Goal: Information Seeking & Learning: Learn about a topic

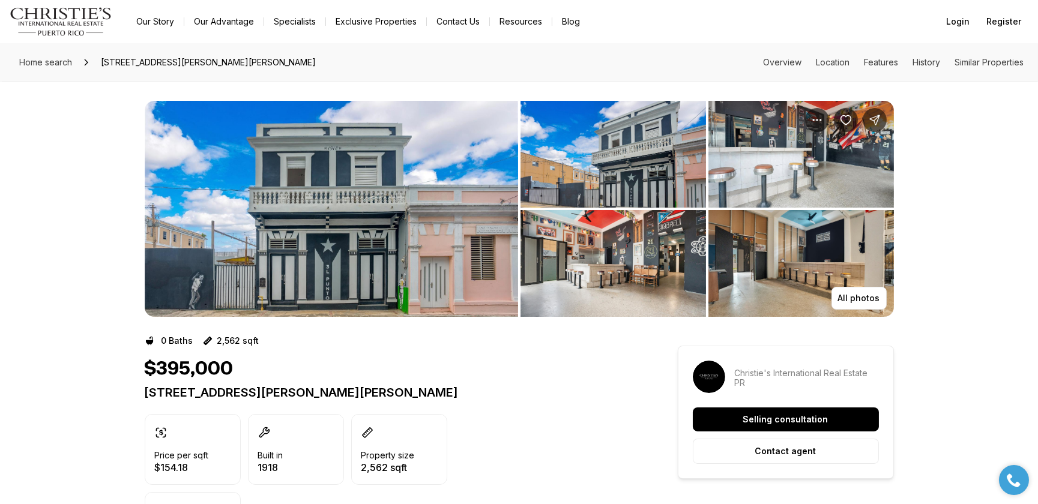
click at [607, 159] on img "View image gallery" at bounding box center [614, 154] width 186 height 107
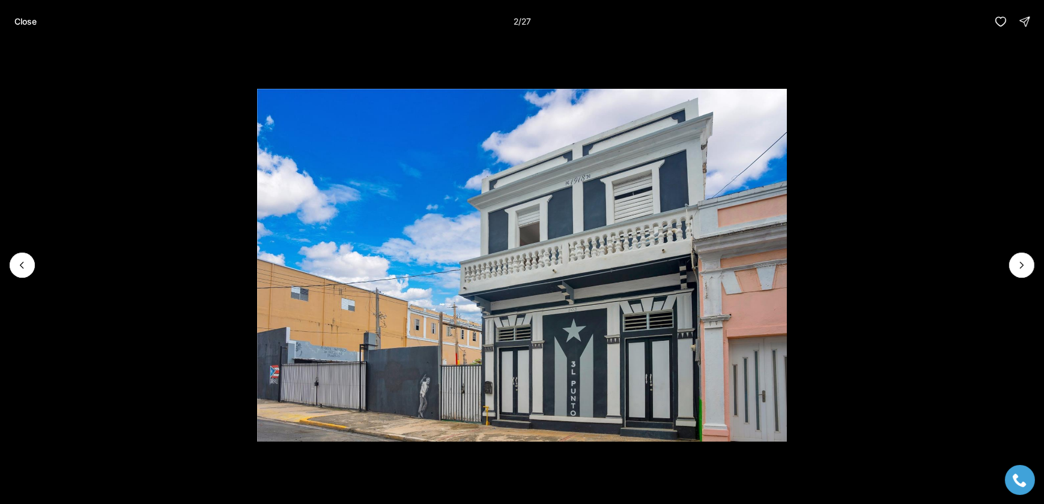
drag, startPoint x: 350, startPoint y: 210, endPoint x: 180, endPoint y: 245, distance: 174.1
click at [180, 245] on li "2 of 27" at bounding box center [522, 265] width 1044 height 444
click at [25, 17] on p "Close" at bounding box center [25, 22] width 22 height 10
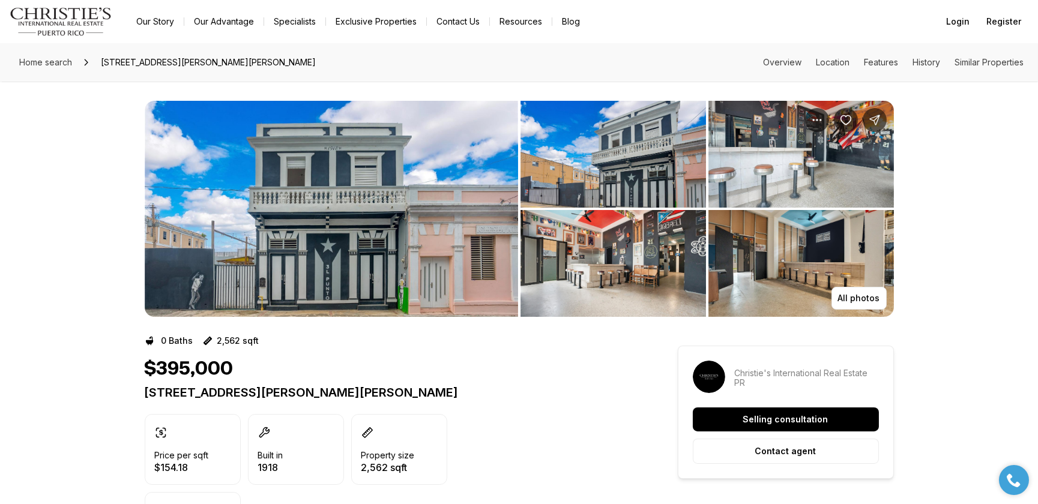
click at [617, 261] on img "View image gallery" at bounding box center [614, 263] width 186 height 107
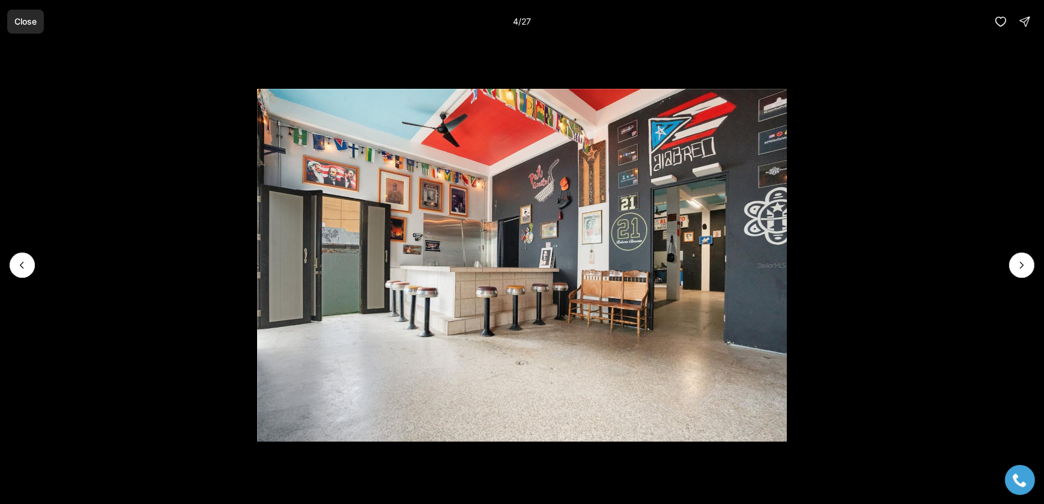
click at [32, 25] on p "Close" at bounding box center [25, 22] width 22 height 10
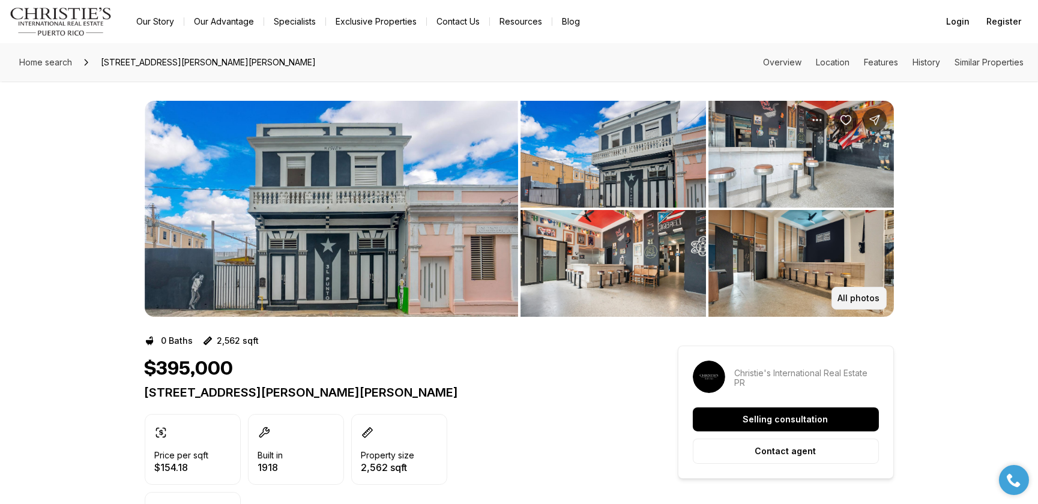
click at [852, 301] on p "All photos" at bounding box center [859, 299] width 42 height 10
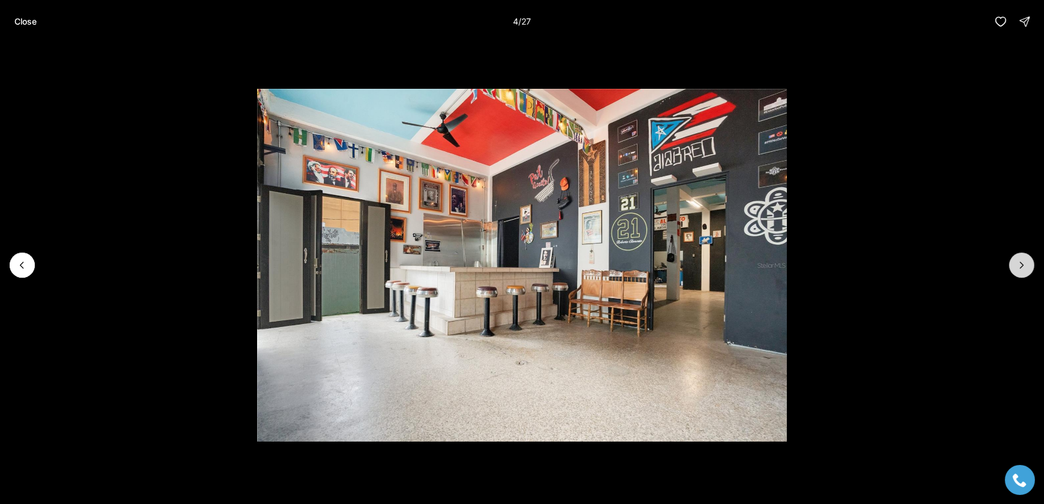
click at [1020, 264] on icon "Next slide" at bounding box center [1022, 265] width 12 height 12
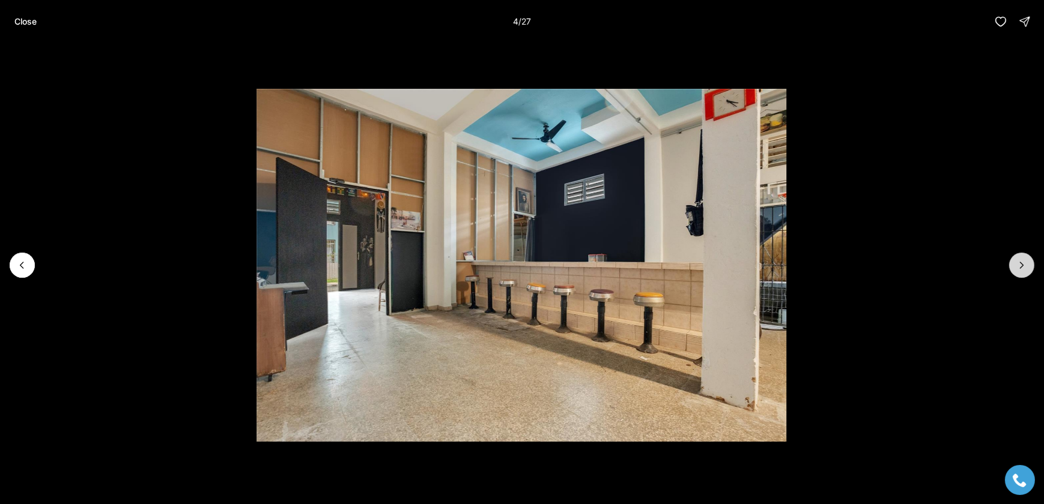
click at [1020, 264] on icon "Next slide" at bounding box center [1022, 265] width 12 height 12
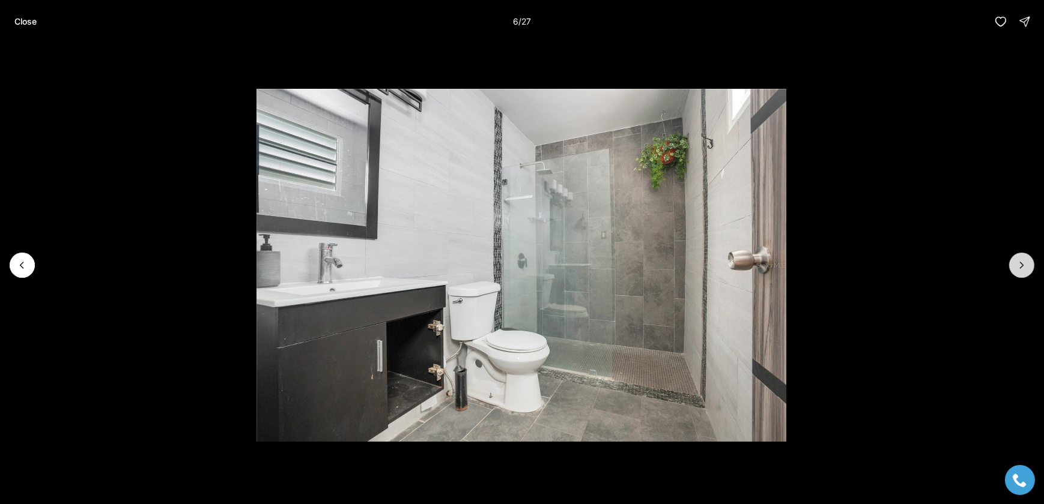
click at [1020, 264] on icon "Next slide" at bounding box center [1022, 265] width 12 height 12
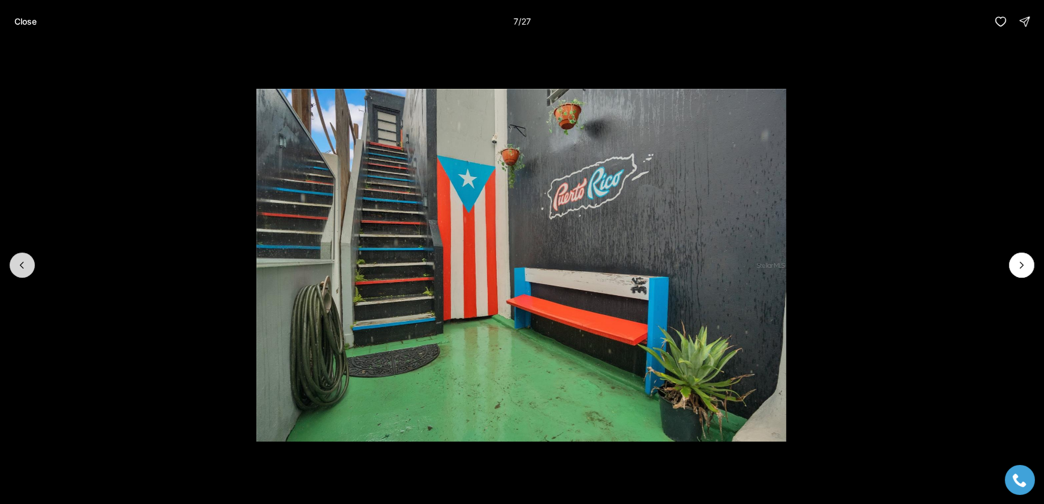
click at [19, 267] on icon "Previous slide" at bounding box center [22, 265] width 12 height 12
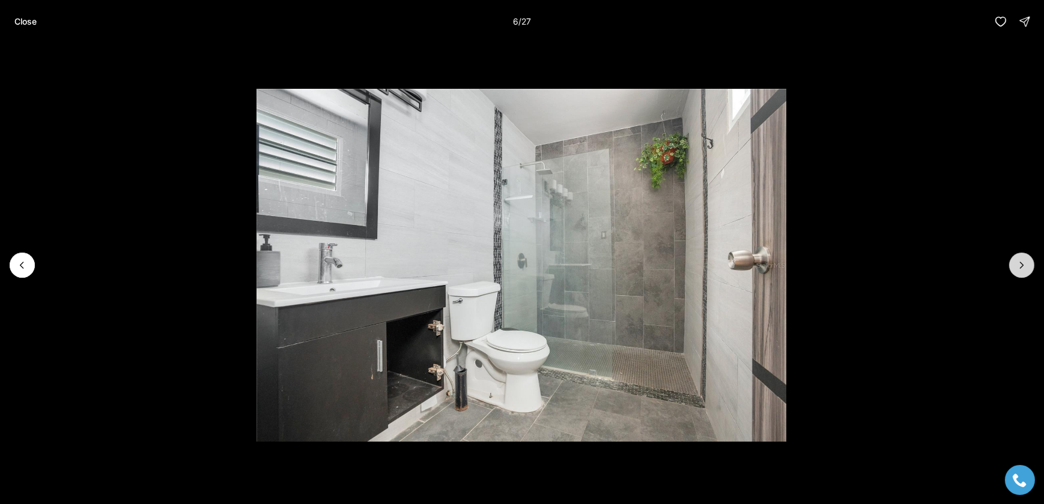
click at [1019, 268] on icon "Next slide" at bounding box center [1022, 265] width 12 height 12
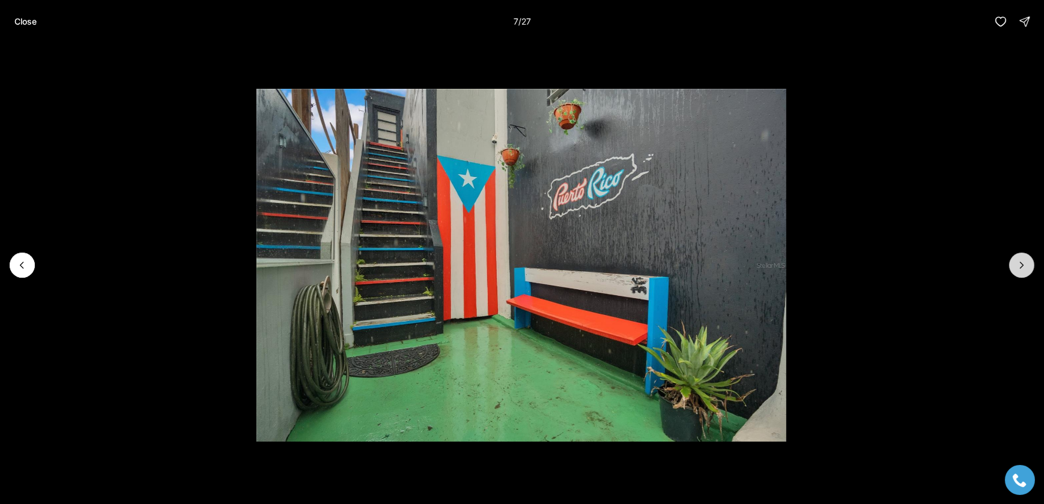
click at [1022, 268] on icon "Next slide" at bounding box center [1022, 265] width 12 height 12
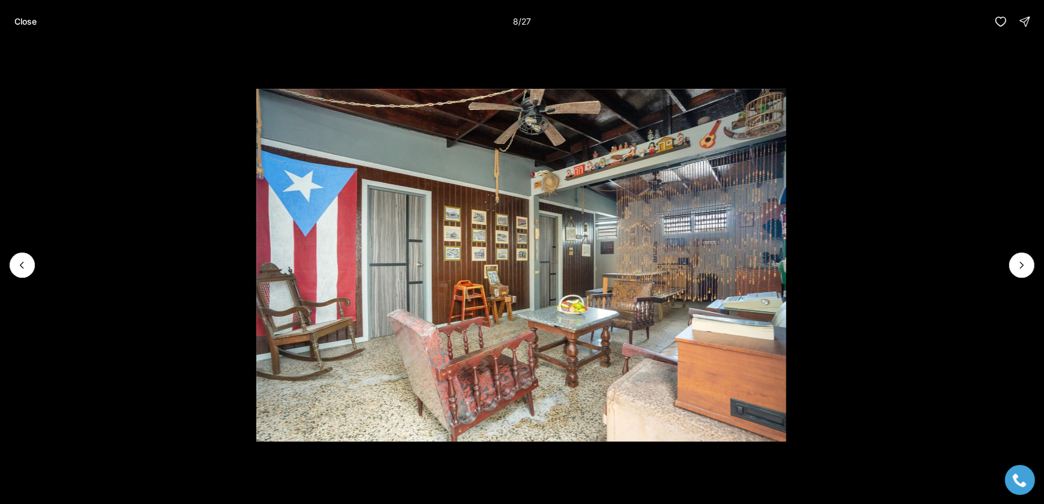
click at [598, 282] on img "8 of 27" at bounding box center [521, 265] width 530 height 353
click at [1017, 266] on icon "Next slide" at bounding box center [1022, 265] width 12 height 12
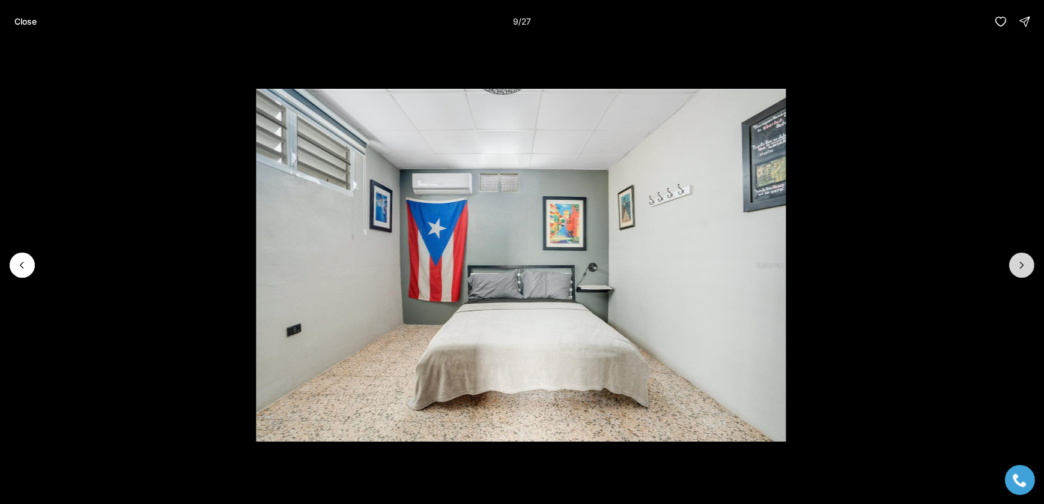
click at [1016, 265] on icon "Next slide" at bounding box center [1022, 265] width 12 height 12
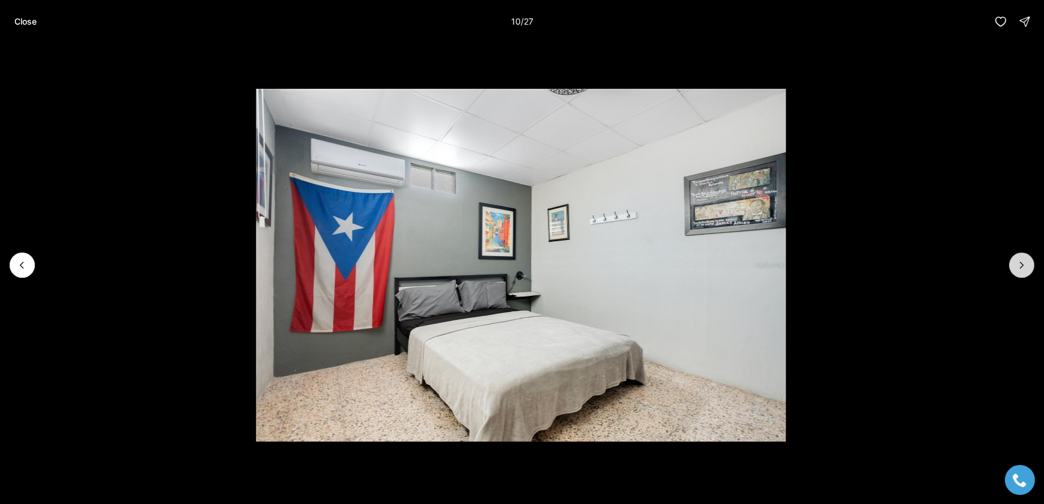
click at [1016, 265] on icon "Next slide" at bounding box center [1022, 265] width 12 height 12
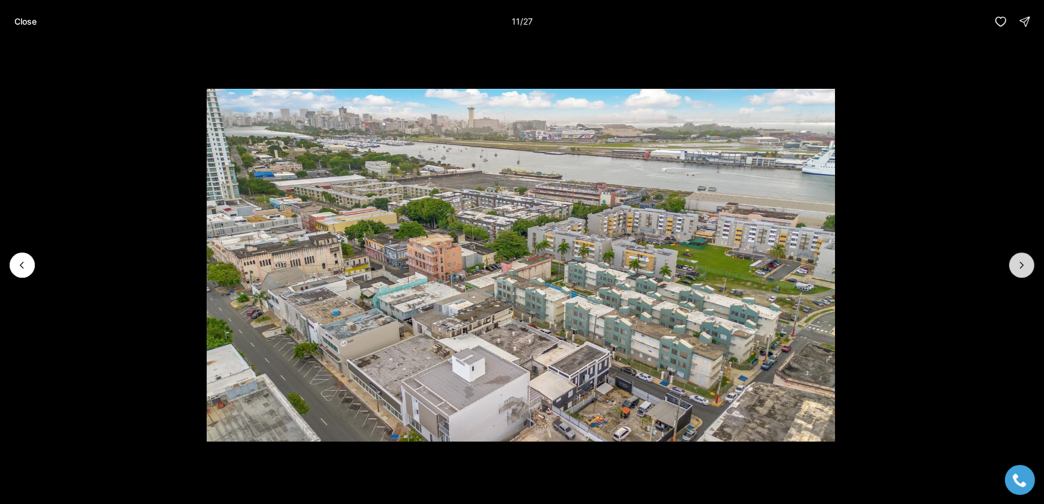
click at [1016, 265] on icon "Next slide" at bounding box center [1022, 265] width 12 height 12
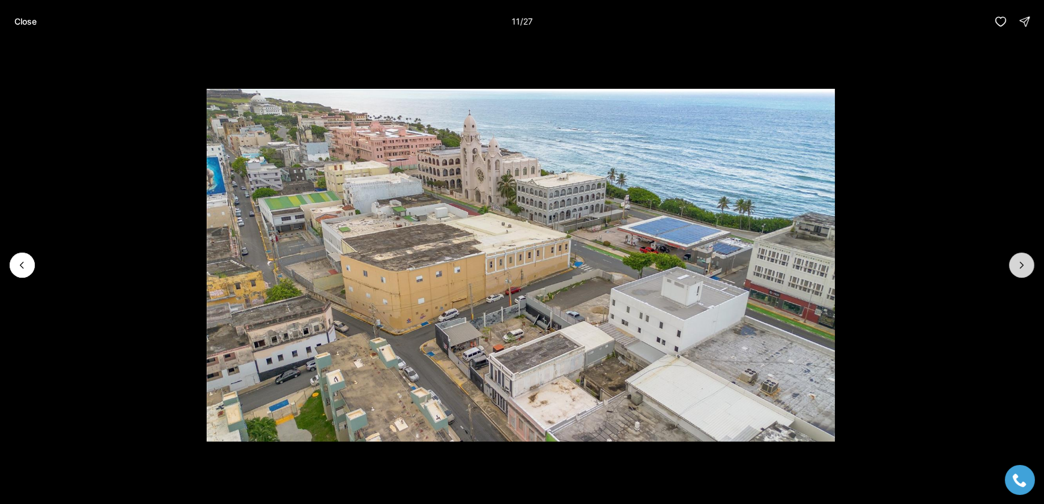
click at [1016, 265] on icon "Next slide" at bounding box center [1022, 265] width 12 height 12
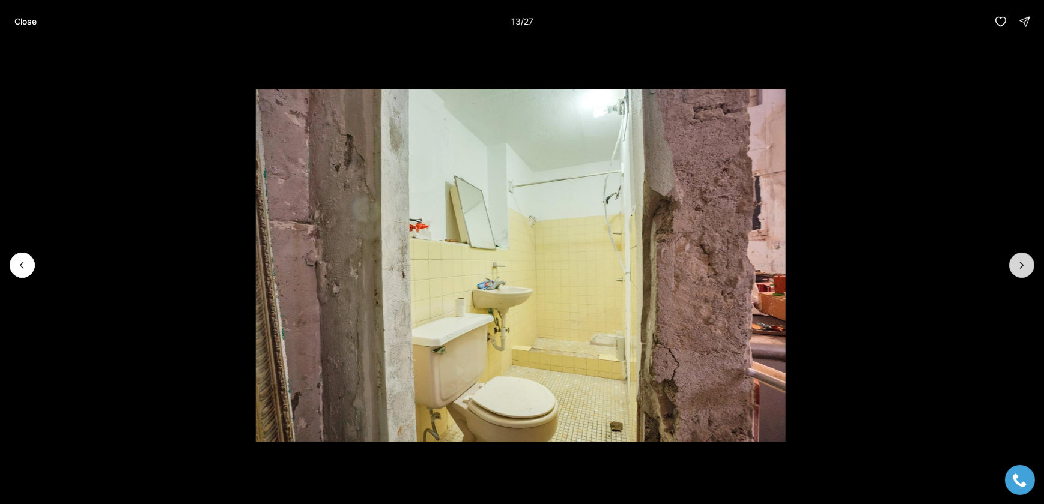
click at [1016, 265] on icon "Next slide" at bounding box center [1022, 265] width 12 height 12
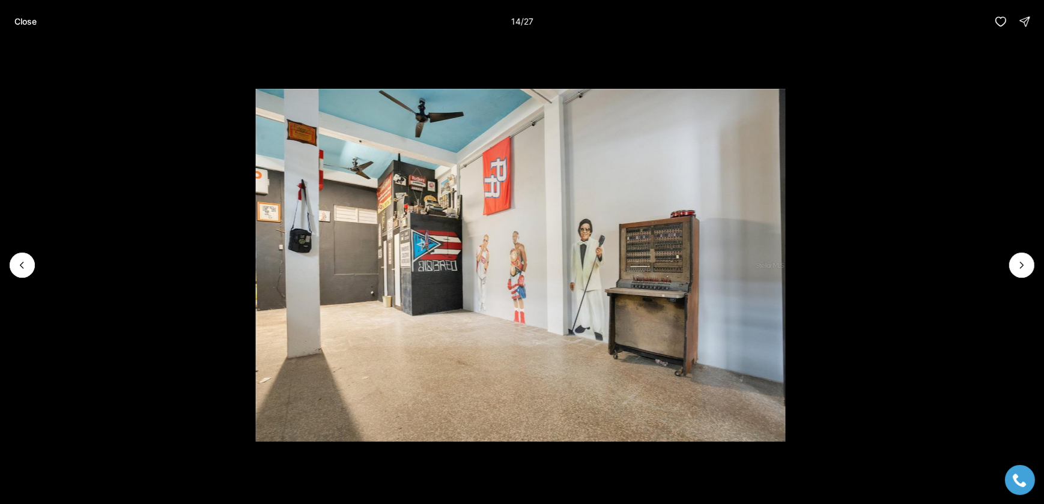
click at [525, 300] on img "14 of 27" at bounding box center [520, 265] width 530 height 353
click at [1017, 266] on icon "Next slide" at bounding box center [1022, 265] width 12 height 12
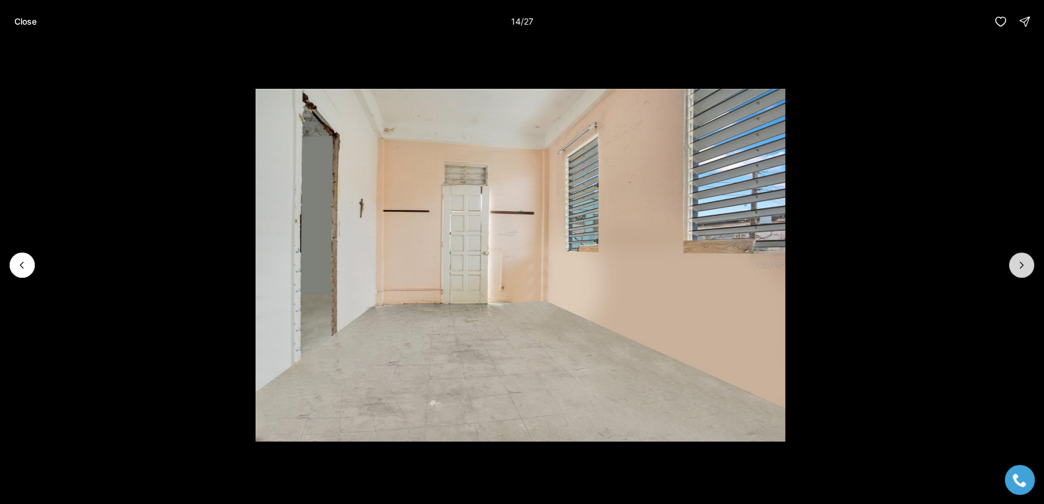
click at [1017, 266] on icon "Next slide" at bounding box center [1022, 265] width 12 height 12
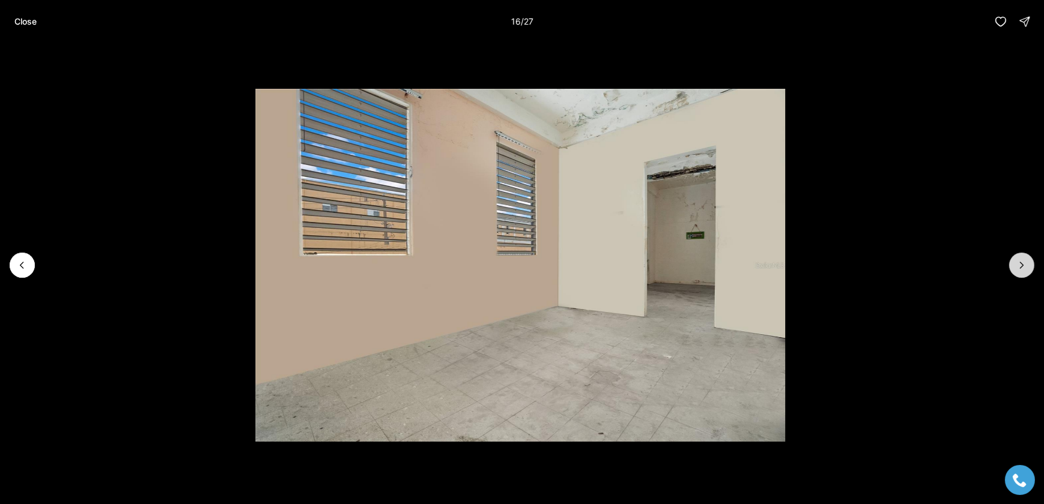
click at [1017, 266] on icon "Next slide" at bounding box center [1022, 265] width 12 height 12
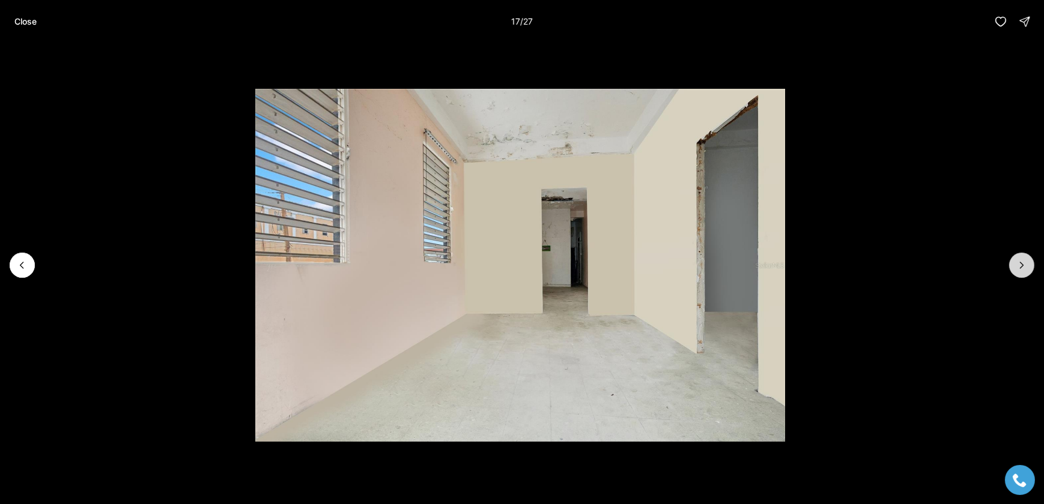
click at [1017, 266] on icon "Next slide" at bounding box center [1022, 265] width 12 height 12
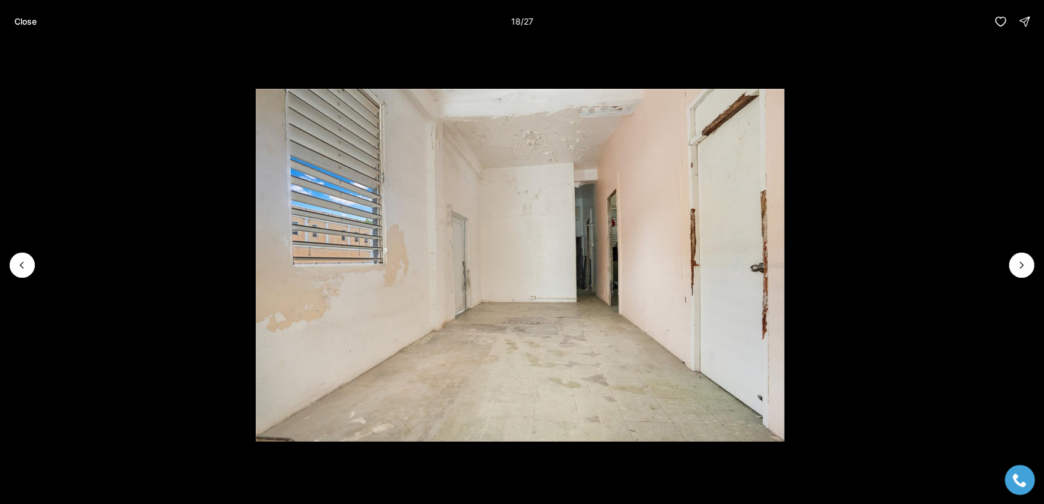
click at [602, 322] on img "18 of 27" at bounding box center [519, 265] width 529 height 353
click at [1024, 261] on icon "Next slide" at bounding box center [1022, 265] width 12 height 12
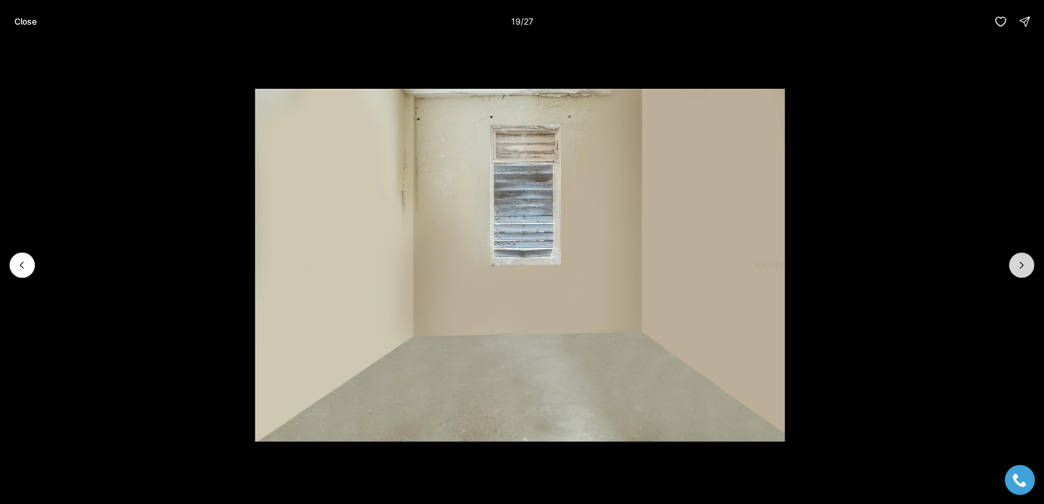
click at [1026, 261] on icon "Next slide" at bounding box center [1022, 265] width 12 height 12
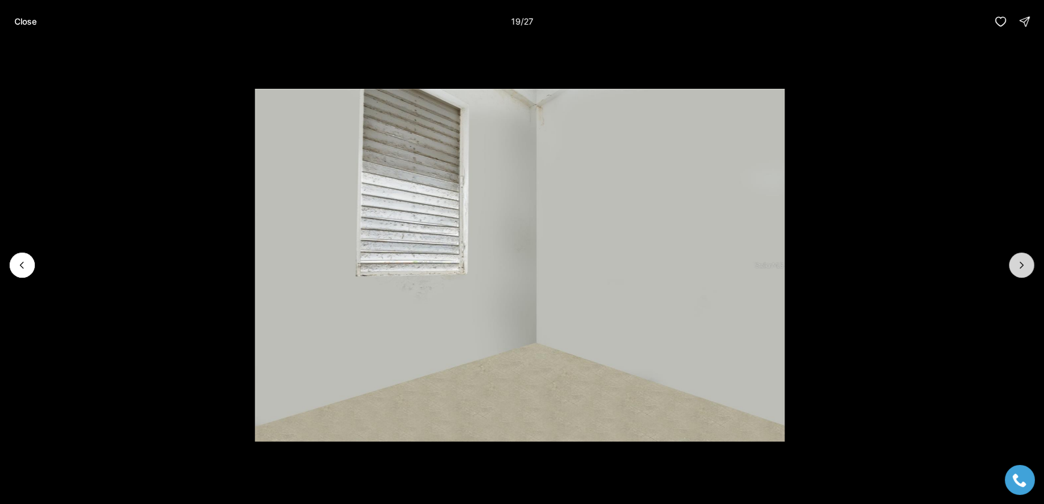
click at [1026, 261] on icon "Next slide" at bounding box center [1022, 265] width 12 height 12
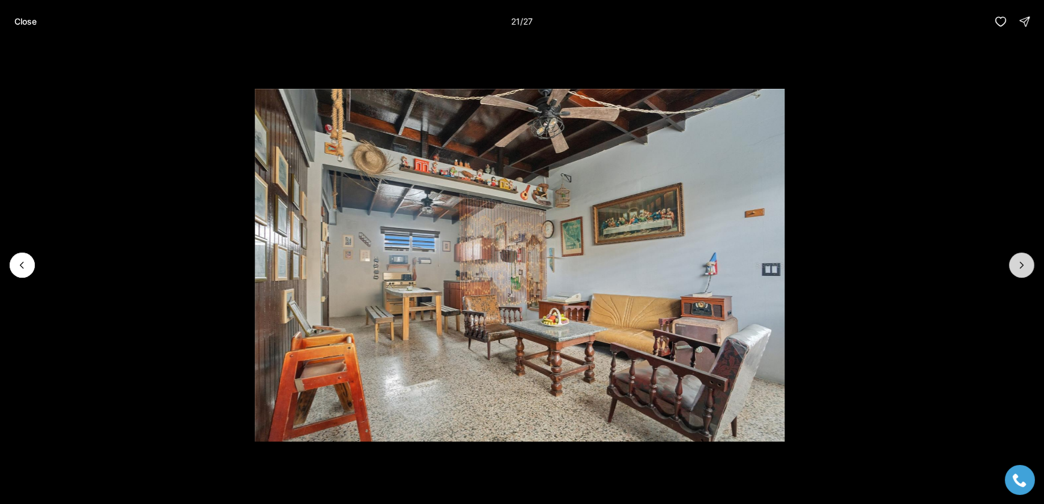
click at [1026, 261] on icon "Next slide" at bounding box center [1022, 265] width 12 height 12
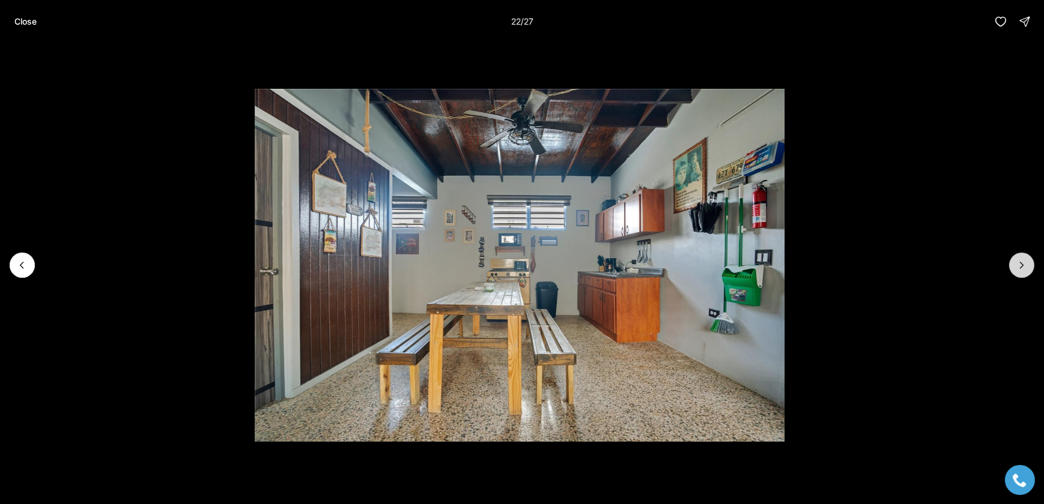
click at [1026, 261] on icon "Next slide" at bounding box center [1022, 265] width 12 height 12
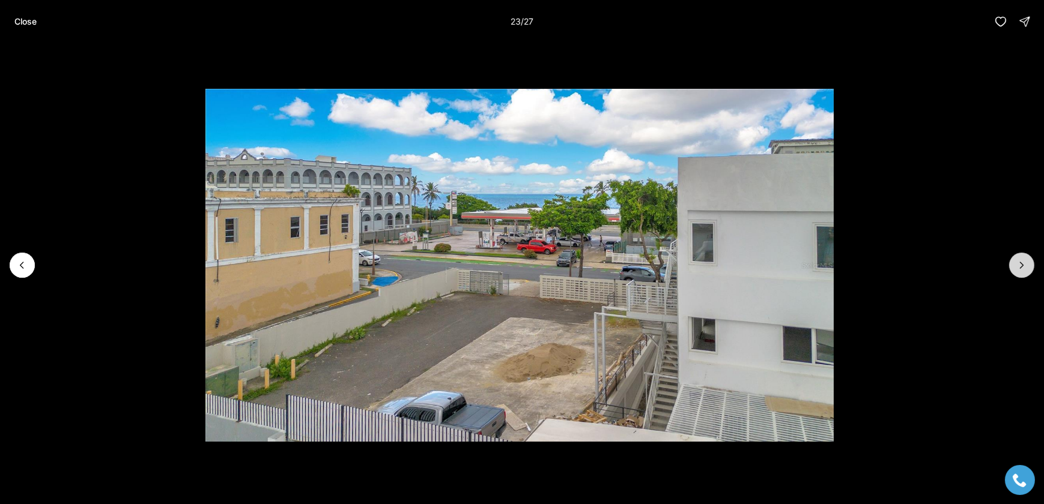
click at [1026, 261] on icon "Next slide" at bounding box center [1022, 265] width 12 height 12
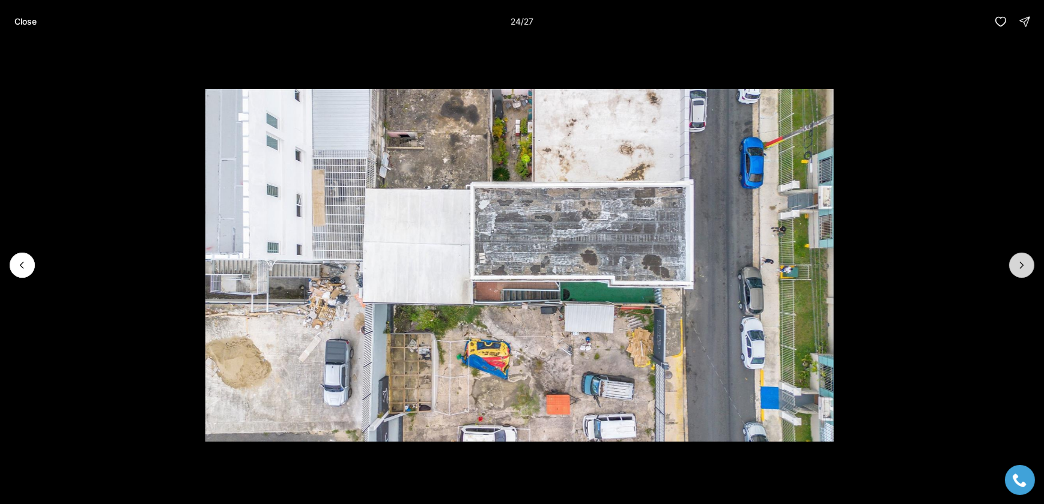
click at [1026, 261] on icon "Next slide" at bounding box center [1022, 265] width 12 height 12
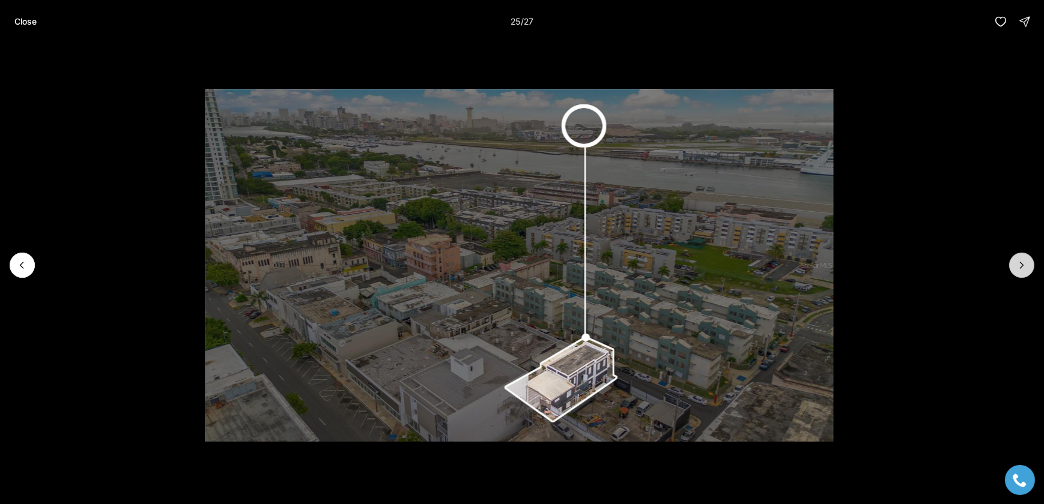
click at [1026, 261] on icon "Next slide" at bounding box center [1022, 265] width 12 height 12
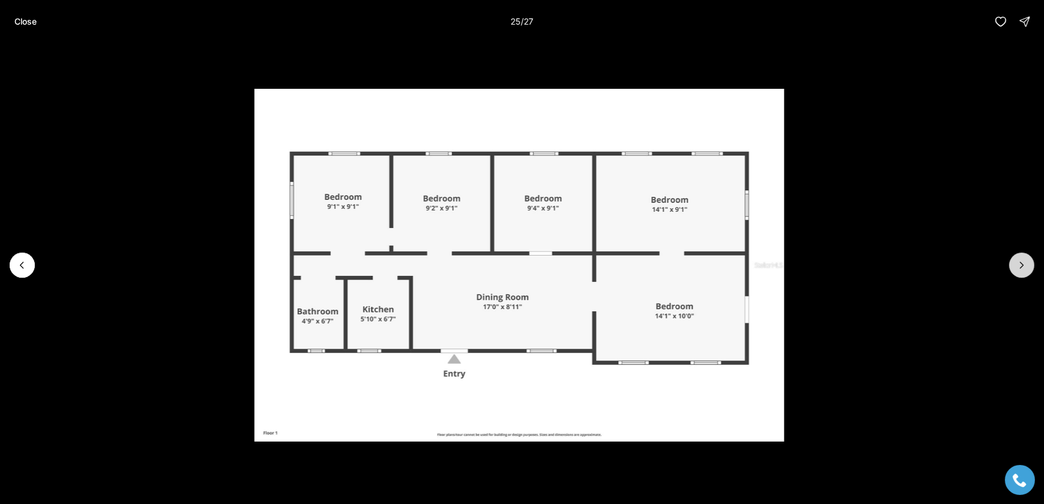
click at [1026, 261] on icon "Next slide" at bounding box center [1022, 265] width 12 height 12
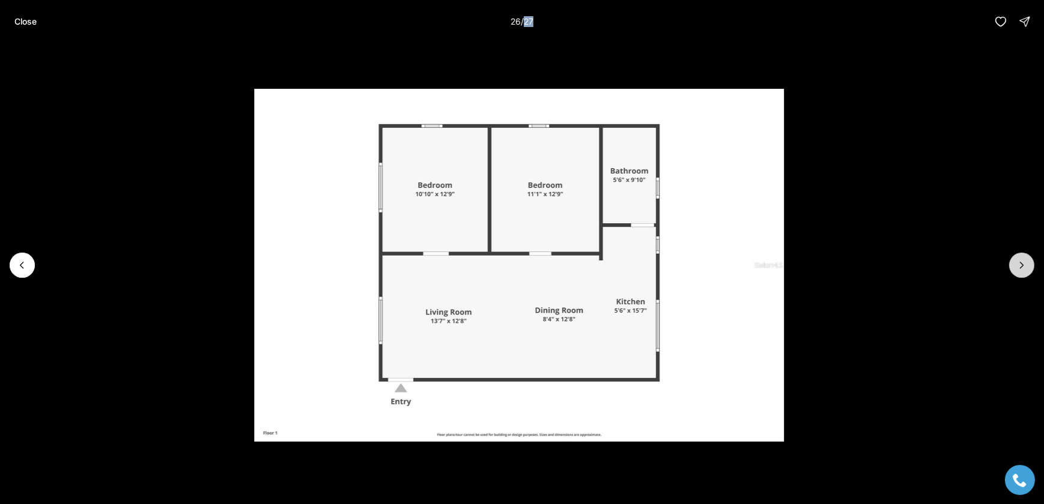
click at [1026, 261] on div at bounding box center [1021, 265] width 25 height 25
click at [15, 270] on button "Previous slide" at bounding box center [22, 265] width 25 height 25
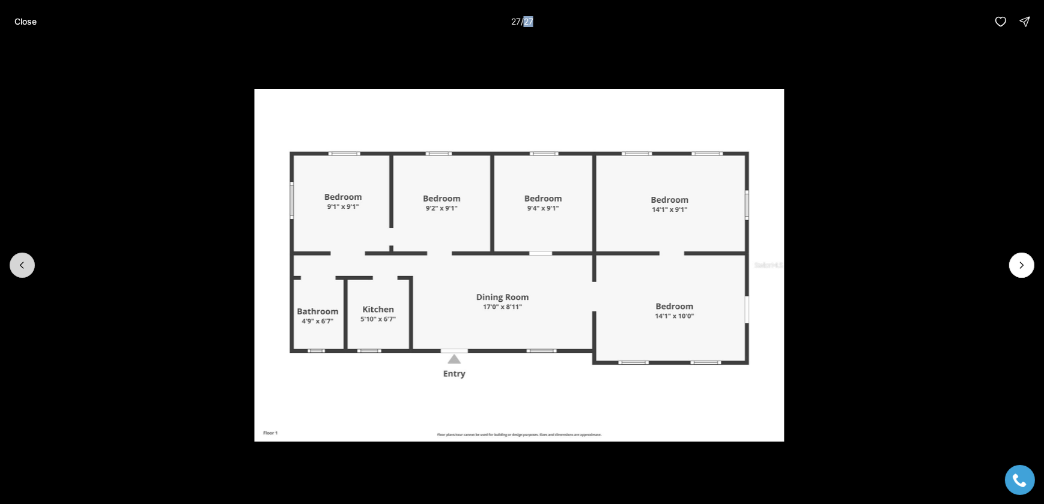
click at [22, 269] on icon "Previous slide" at bounding box center [22, 265] width 12 height 12
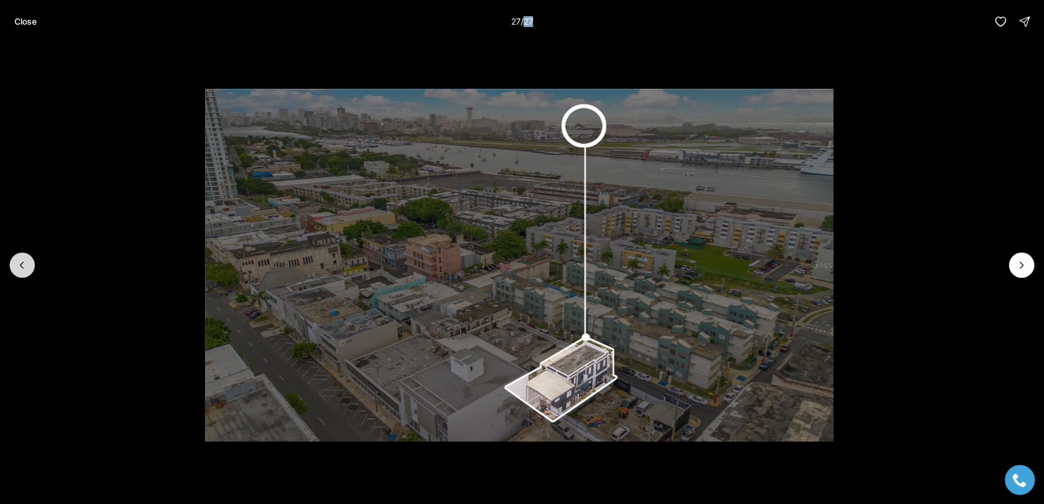
click at [22, 269] on icon "Previous slide" at bounding box center [22, 265] width 12 height 12
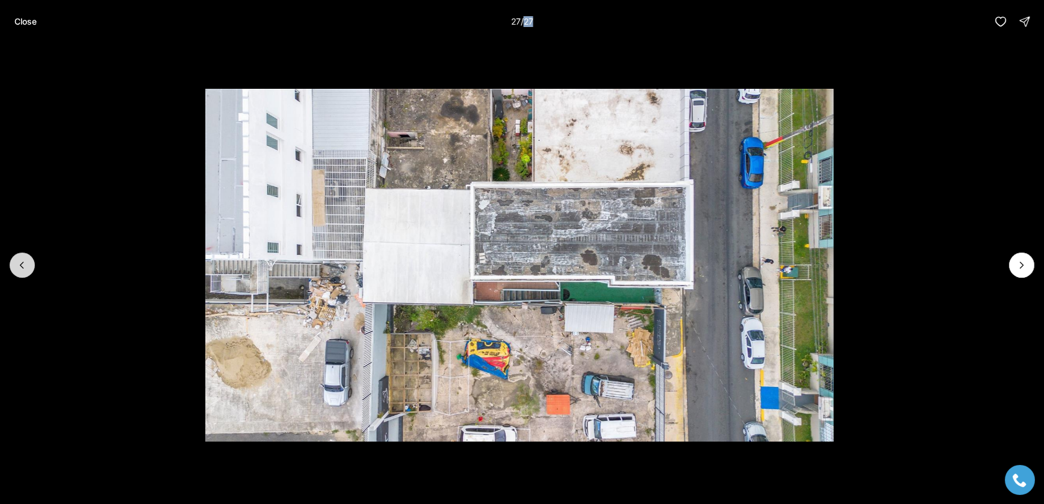
click at [22, 269] on icon "Previous slide" at bounding box center [22, 265] width 12 height 12
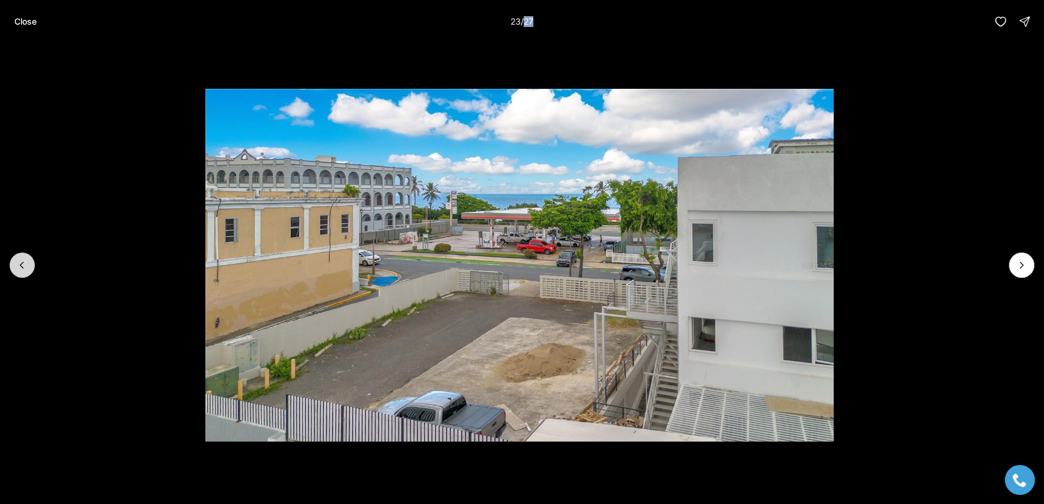
click at [22, 269] on icon "Previous slide" at bounding box center [22, 265] width 12 height 12
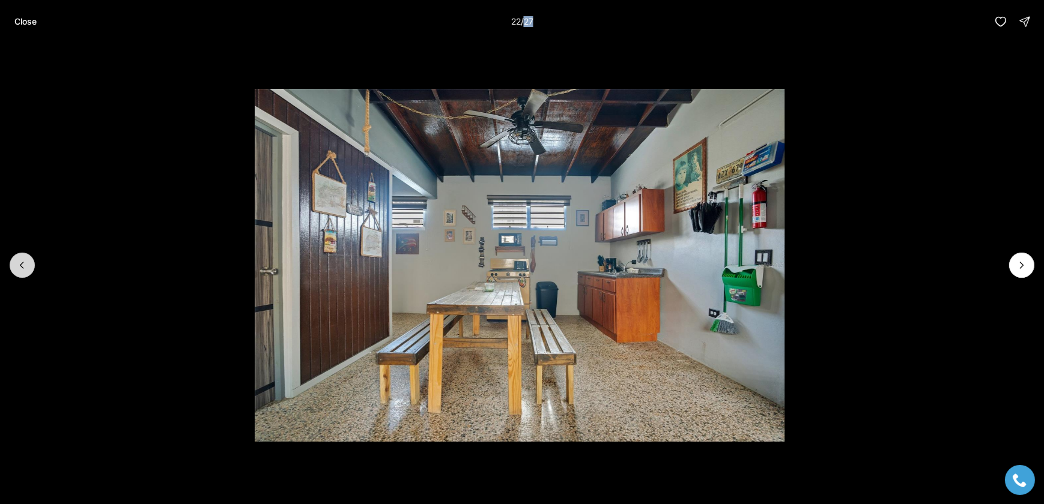
click at [22, 269] on icon "Previous slide" at bounding box center [22, 265] width 12 height 12
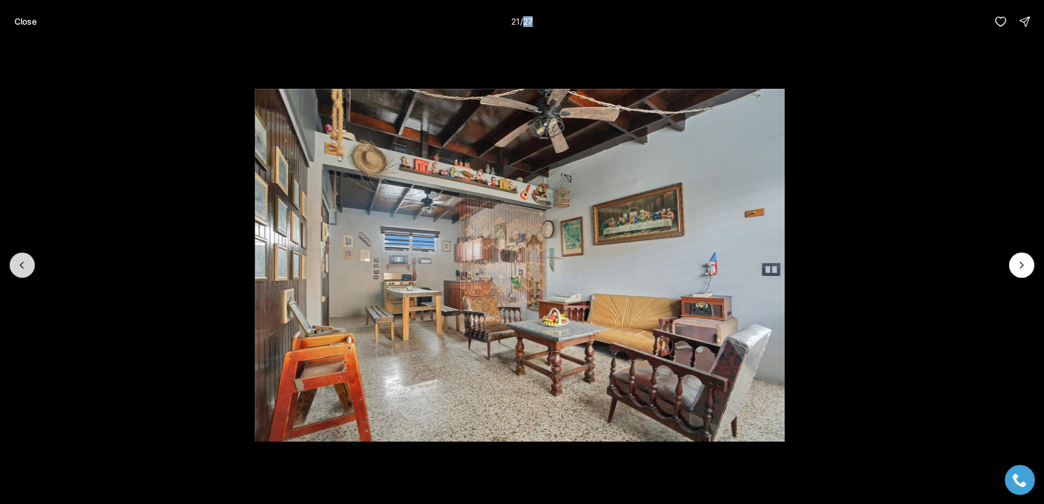
click at [22, 269] on icon "Previous slide" at bounding box center [22, 265] width 12 height 12
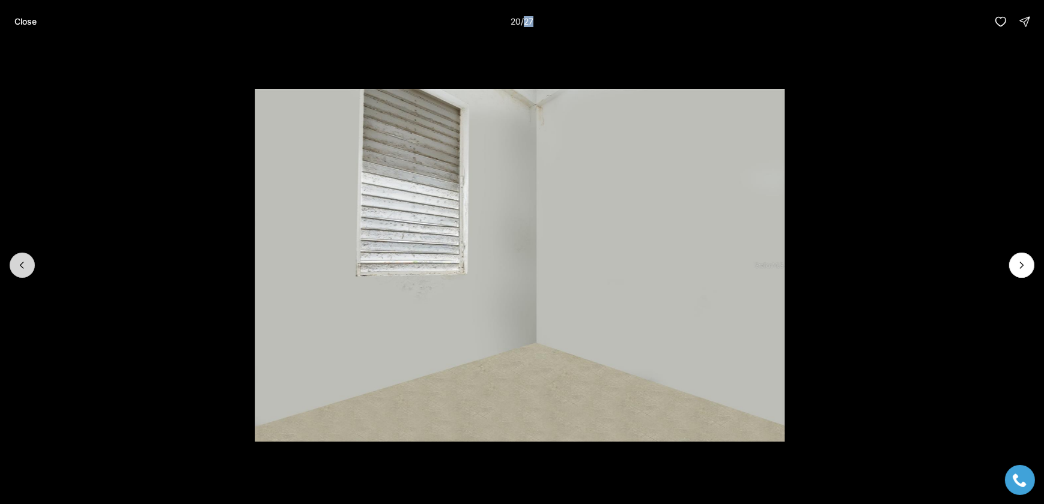
click at [22, 267] on icon "Previous slide" at bounding box center [21, 265] width 3 height 6
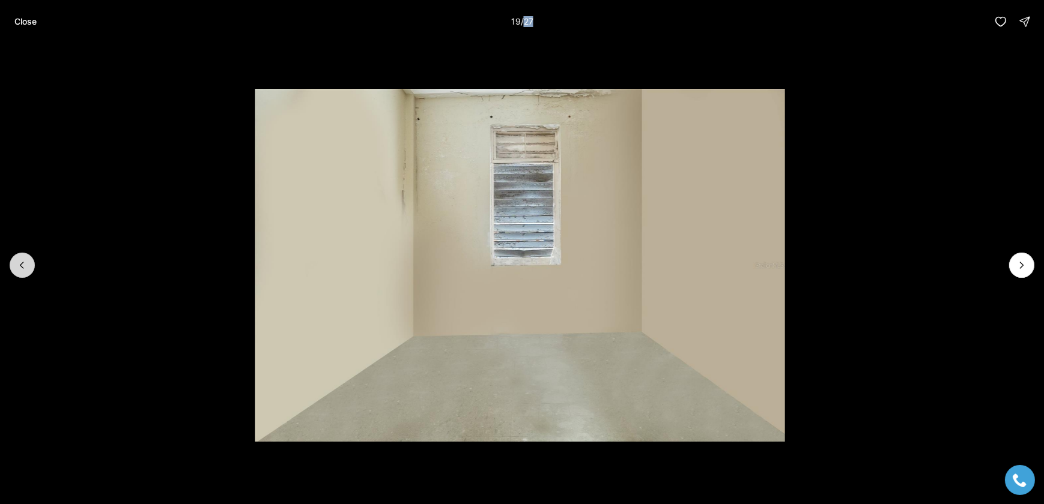
click at [24, 263] on icon "Previous slide" at bounding box center [22, 265] width 12 height 12
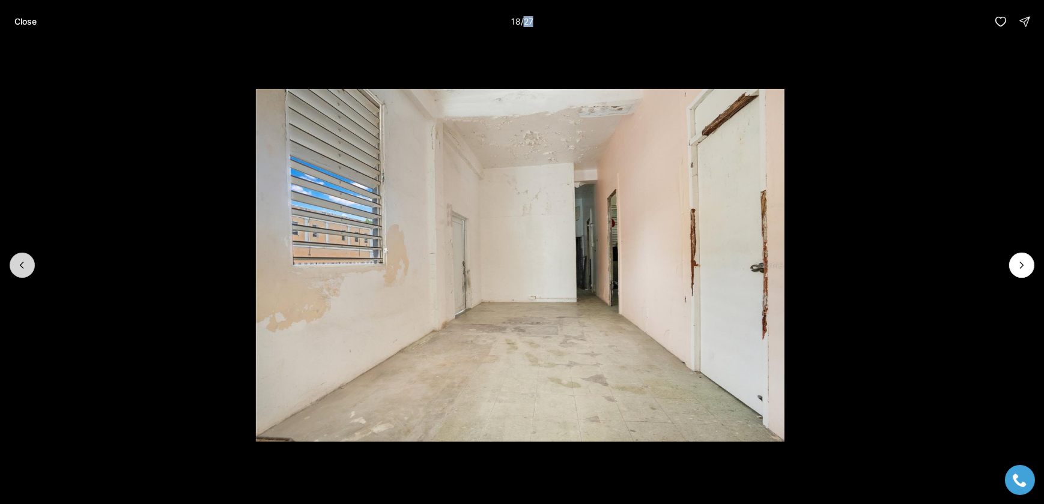
click at [24, 263] on icon "Previous slide" at bounding box center [22, 265] width 12 height 12
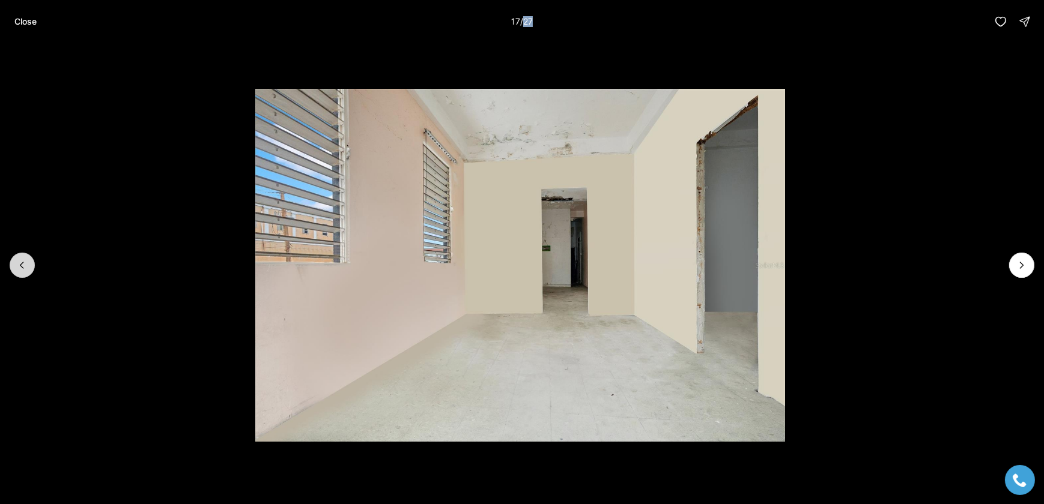
click at [24, 263] on icon "Previous slide" at bounding box center [22, 265] width 12 height 12
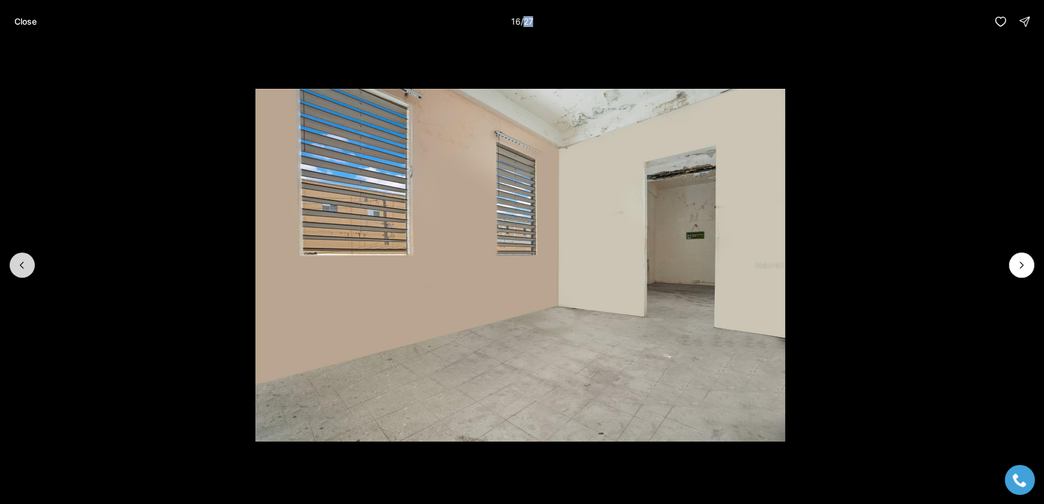
click at [24, 263] on icon "Previous slide" at bounding box center [22, 265] width 12 height 12
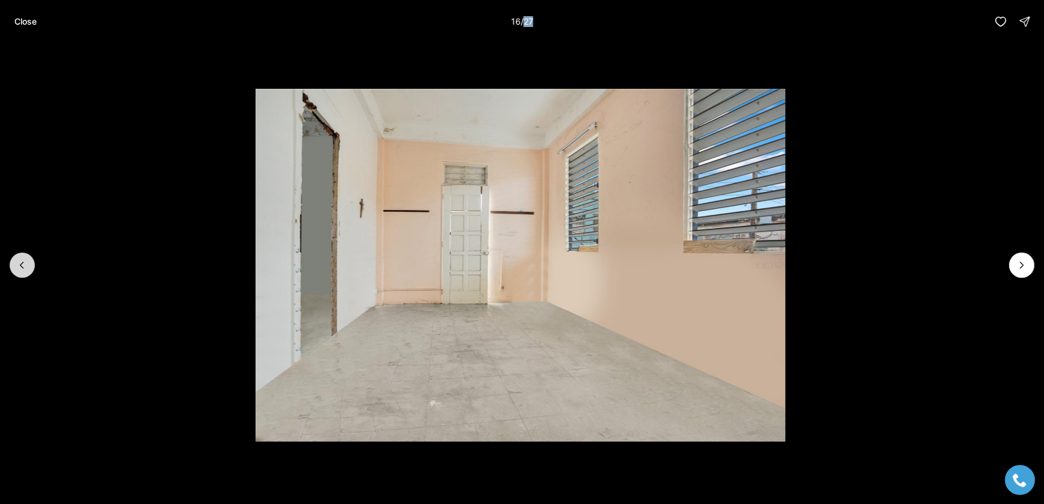
click at [24, 263] on icon "Previous slide" at bounding box center [22, 265] width 12 height 12
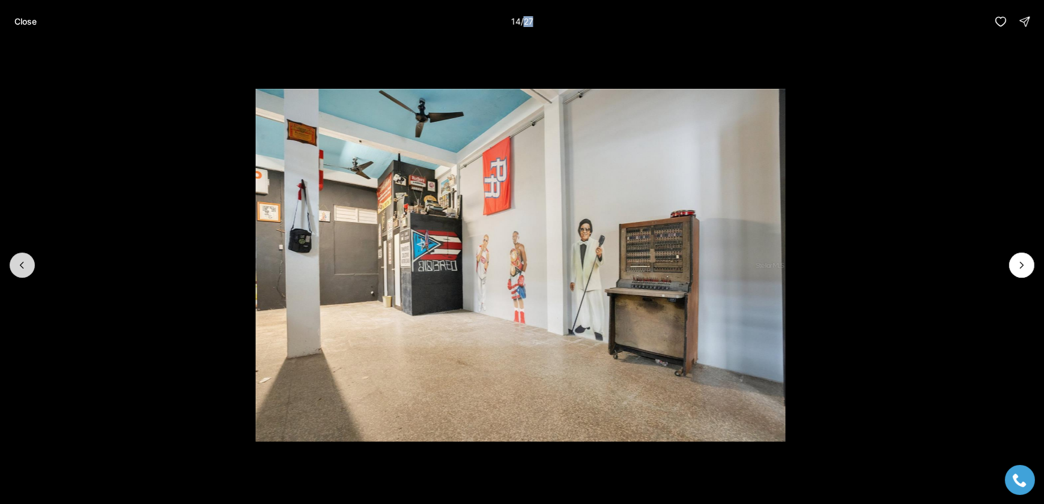
click at [24, 263] on icon "Previous slide" at bounding box center [22, 265] width 12 height 12
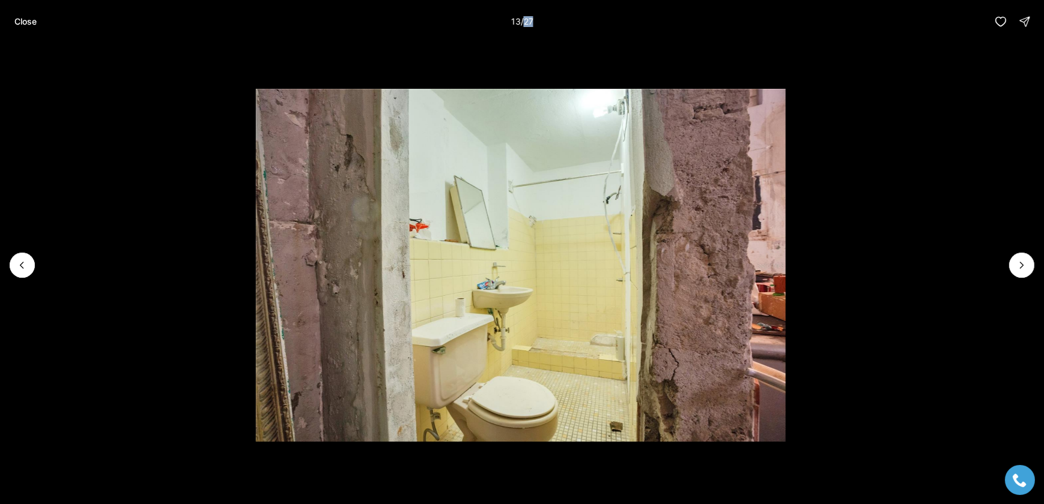
click at [433, 282] on img "13 of 27" at bounding box center [521, 265] width 530 height 353
click at [8, 266] on li "13 of 27" at bounding box center [521, 265] width 1044 height 444
click at [20, 265] on icon "Previous slide" at bounding box center [21, 265] width 3 height 6
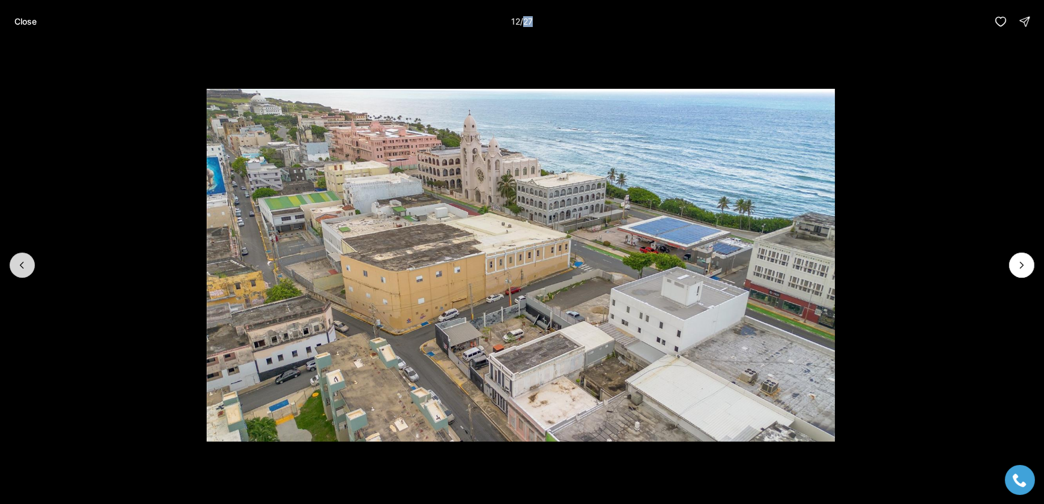
click at [22, 262] on icon "Previous slide" at bounding box center [22, 265] width 12 height 12
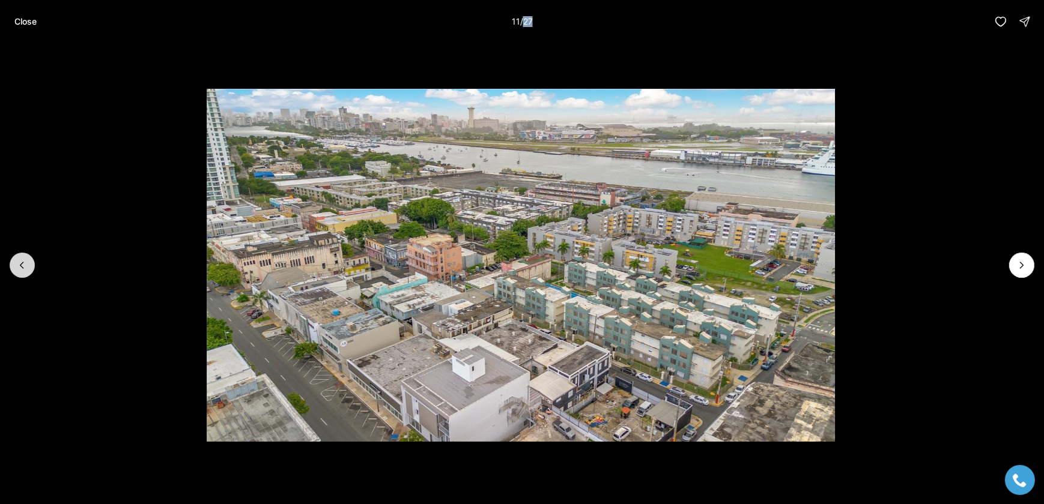
click at [22, 269] on icon "Previous slide" at bounding box center [22, 265] width 12 height 12
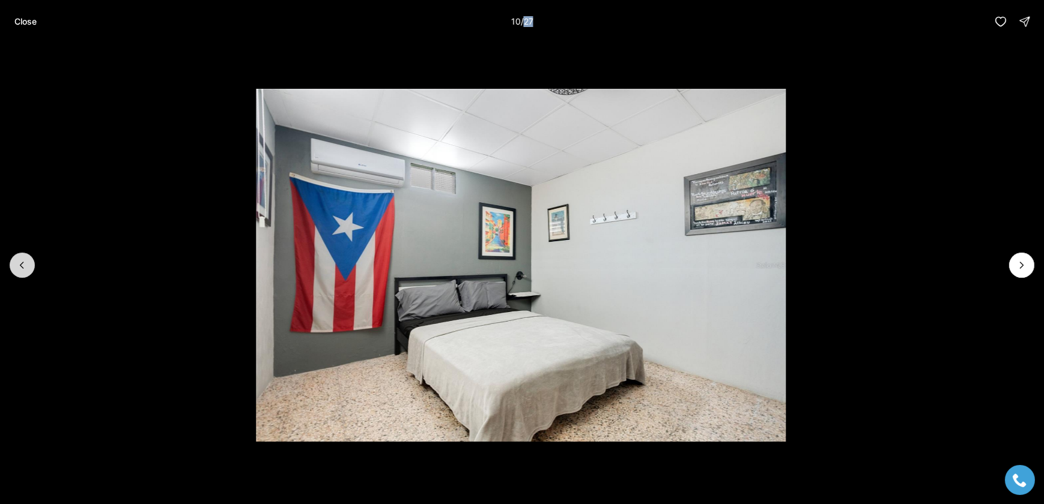
click at [22, 268] on icon "Previous slide" at bounding box center [21, 265] width 3 height 6
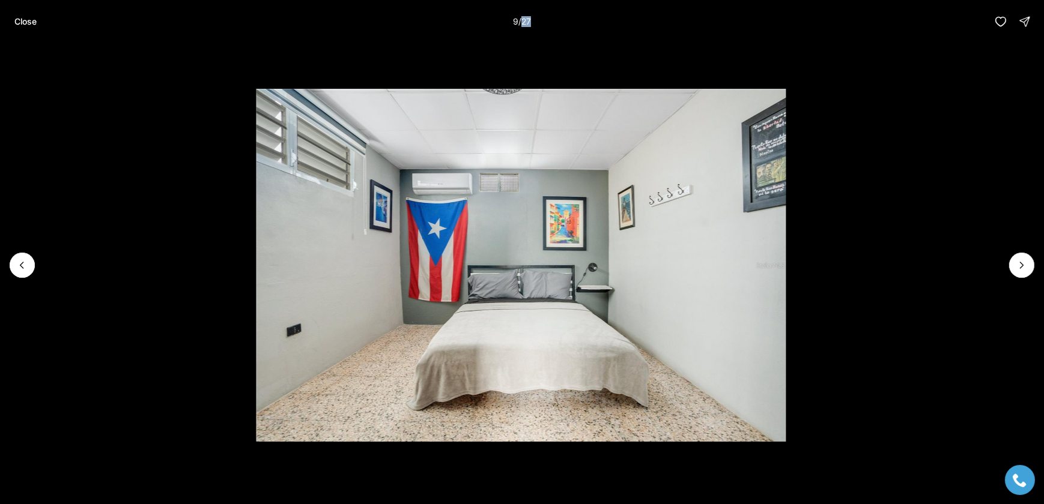
click at [386, 284] on img "9 of 27" at bounding box center [521, 265] width 530 height 353
click at [34, 264] on button "Previous slide" at bounding box center [22, 265] width 25 height 25
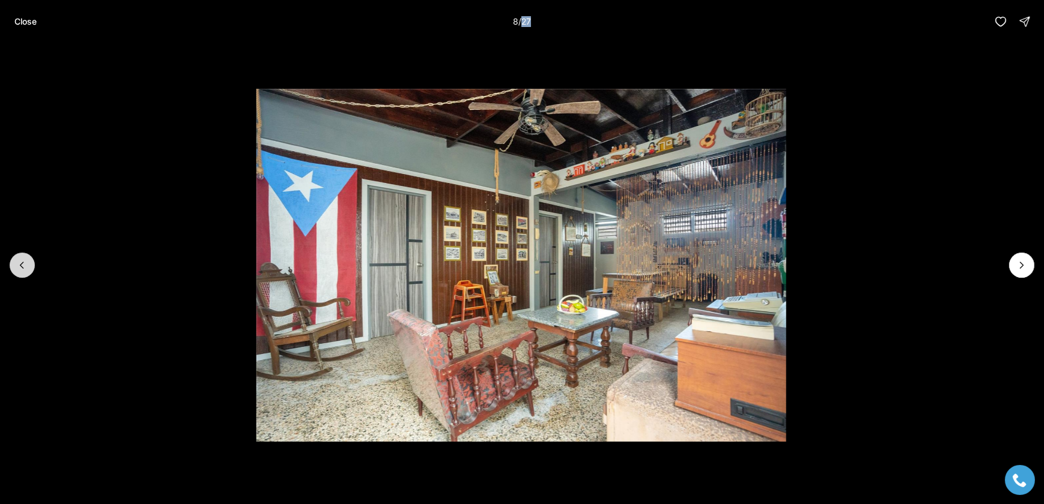
click at [33, 264] on button "Previous slide" at bounding box center [22, 265] width 25 height 25
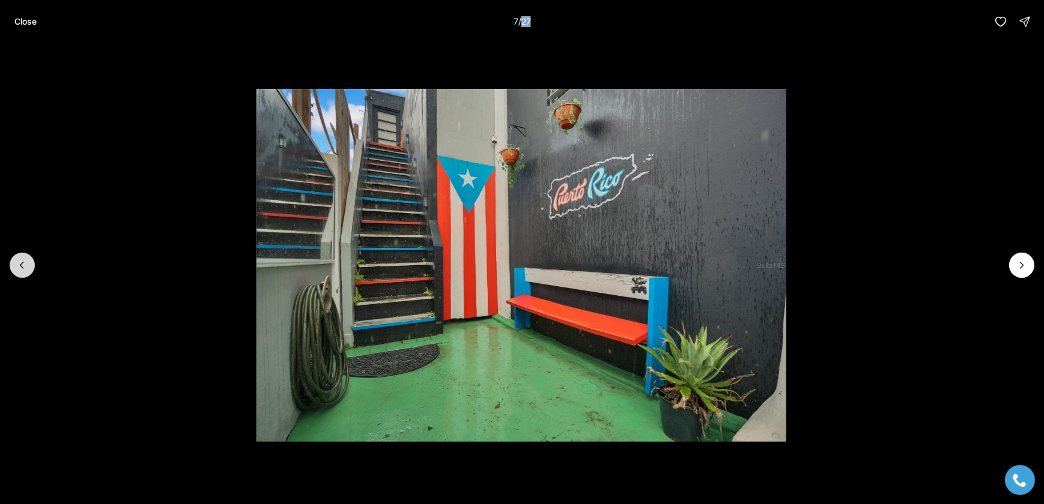
click at [32, 264] on button "Previous slide" at bounding box center [22, 265] width 25 height 25
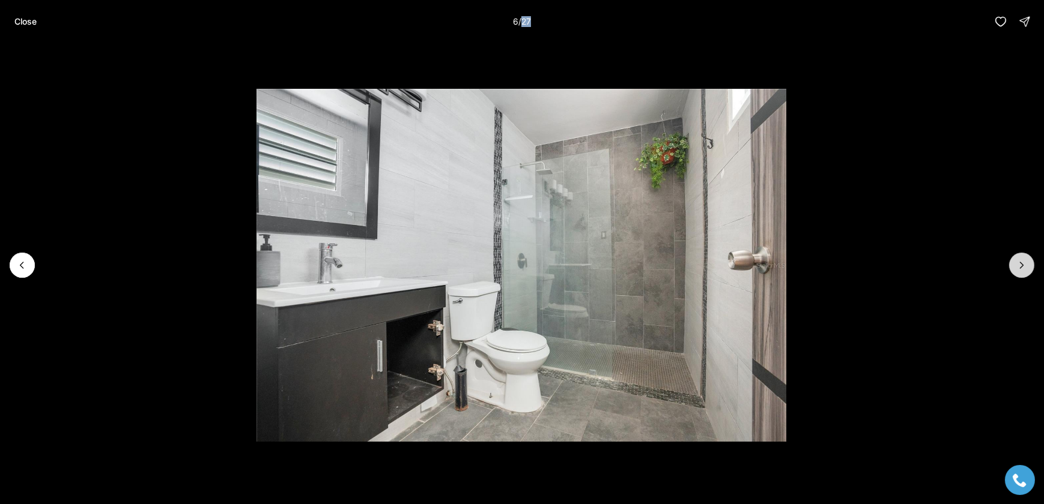
click at [1026, 265] on icon "Next slide" at bounding box center [1022, 265] width 12 height 12
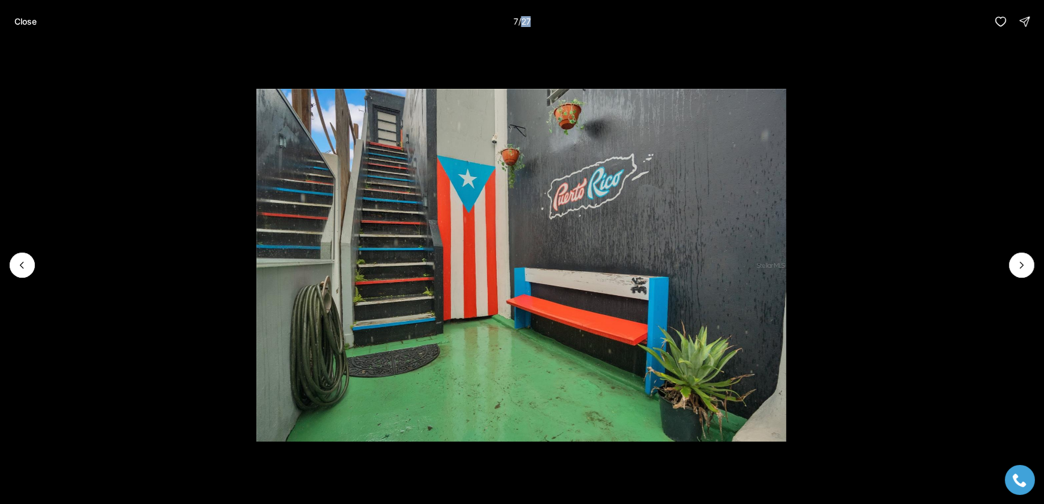
click at [536, 259] on img "7 of 27" at bounding box center [521, 265] width 530 height 353
drag, startPoint x: 38, startPoint y: 20, endPoint x: 52, endPoint y: 19, distance: 13.3
click at [38, 20] on button "Close" at bounding box center [25, 22] width 37 height 24
